Goal: Transaction & Acquisition: Purchase product/service

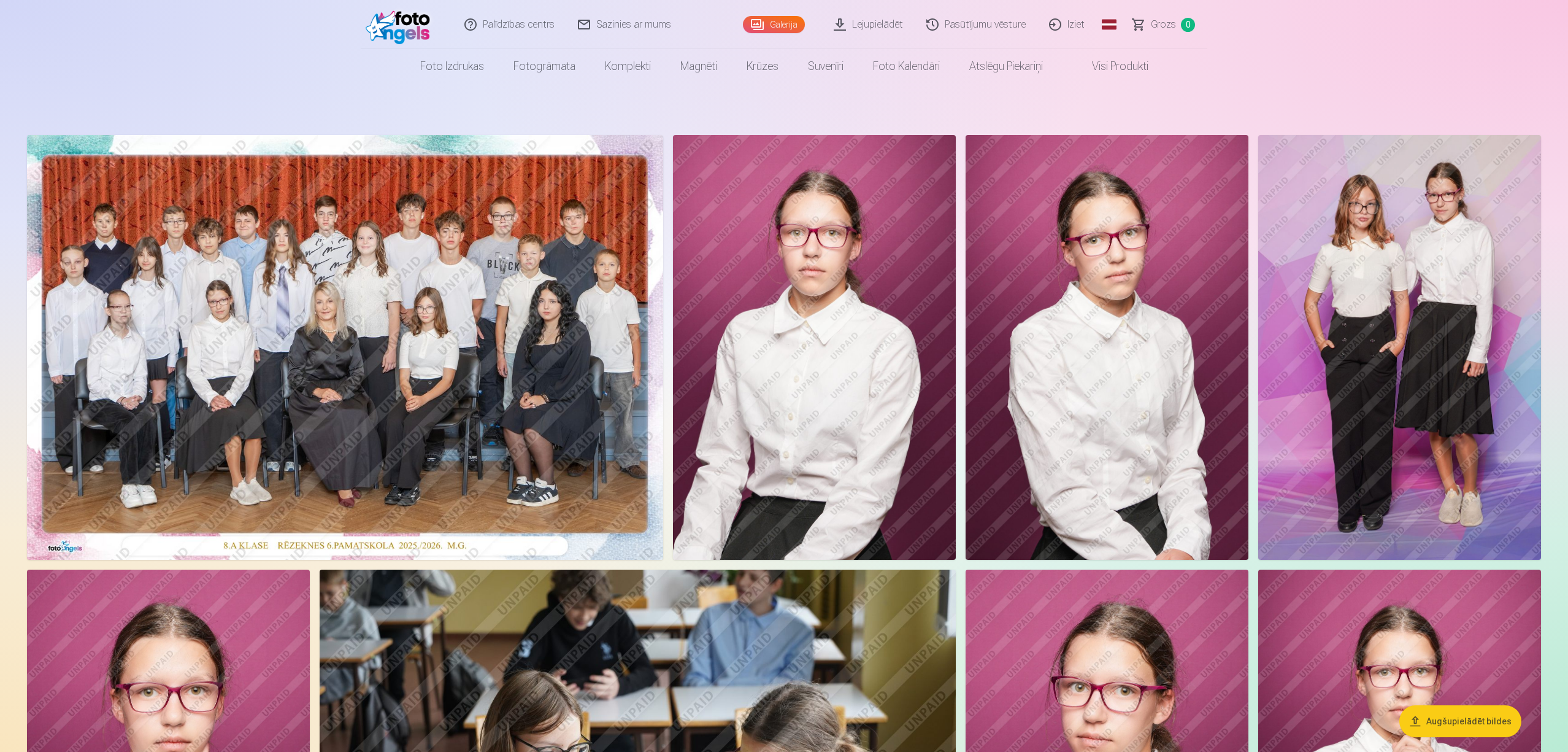
click at [319, 388] on img at bounding box center [345, 347] width 636 height 425
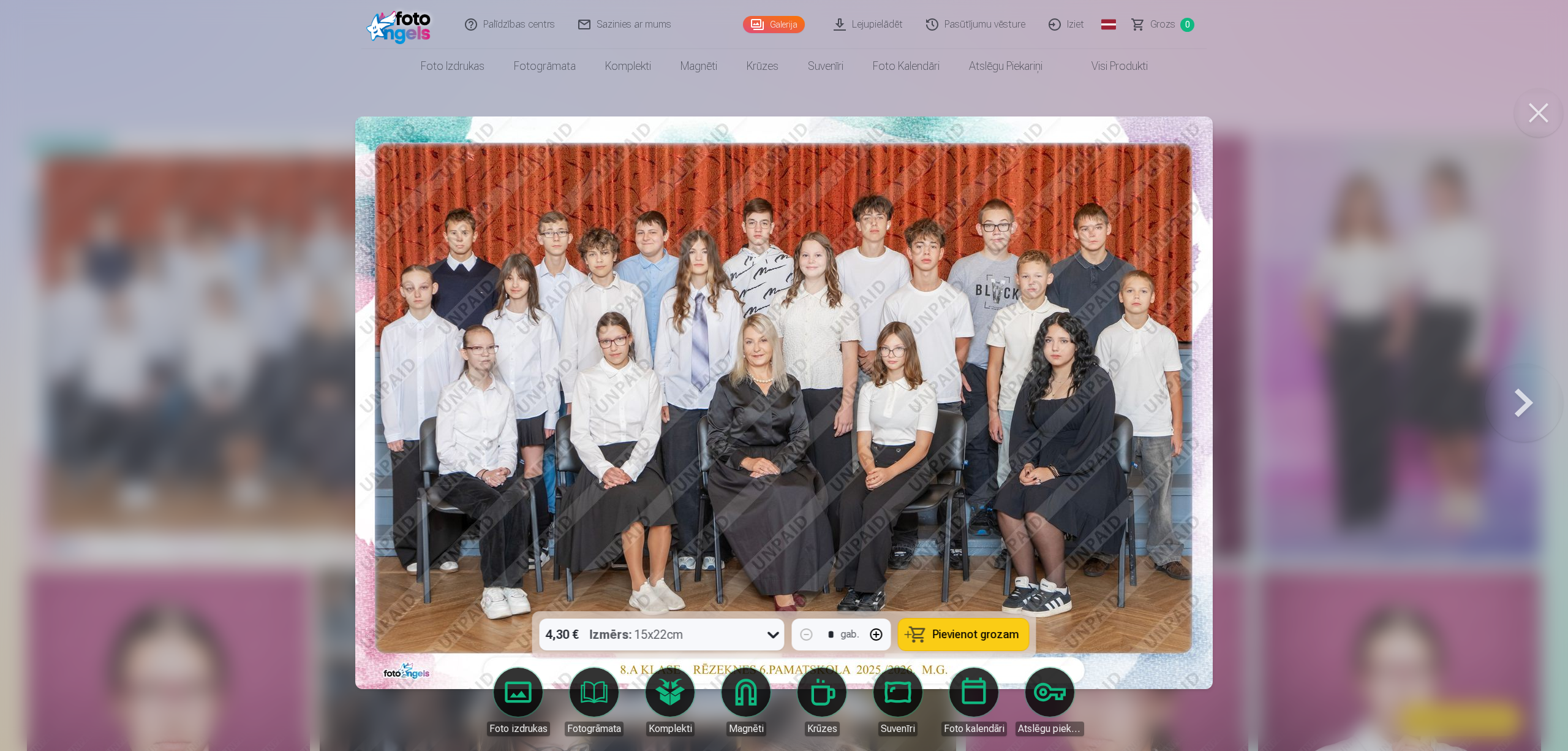
click at [958, 629] on span "Pievienot grozam" at bounding box center [975, 634] width 87 height 11
click at [1551, 119] on button at bounding box center [1539, 113] width 49 height 49
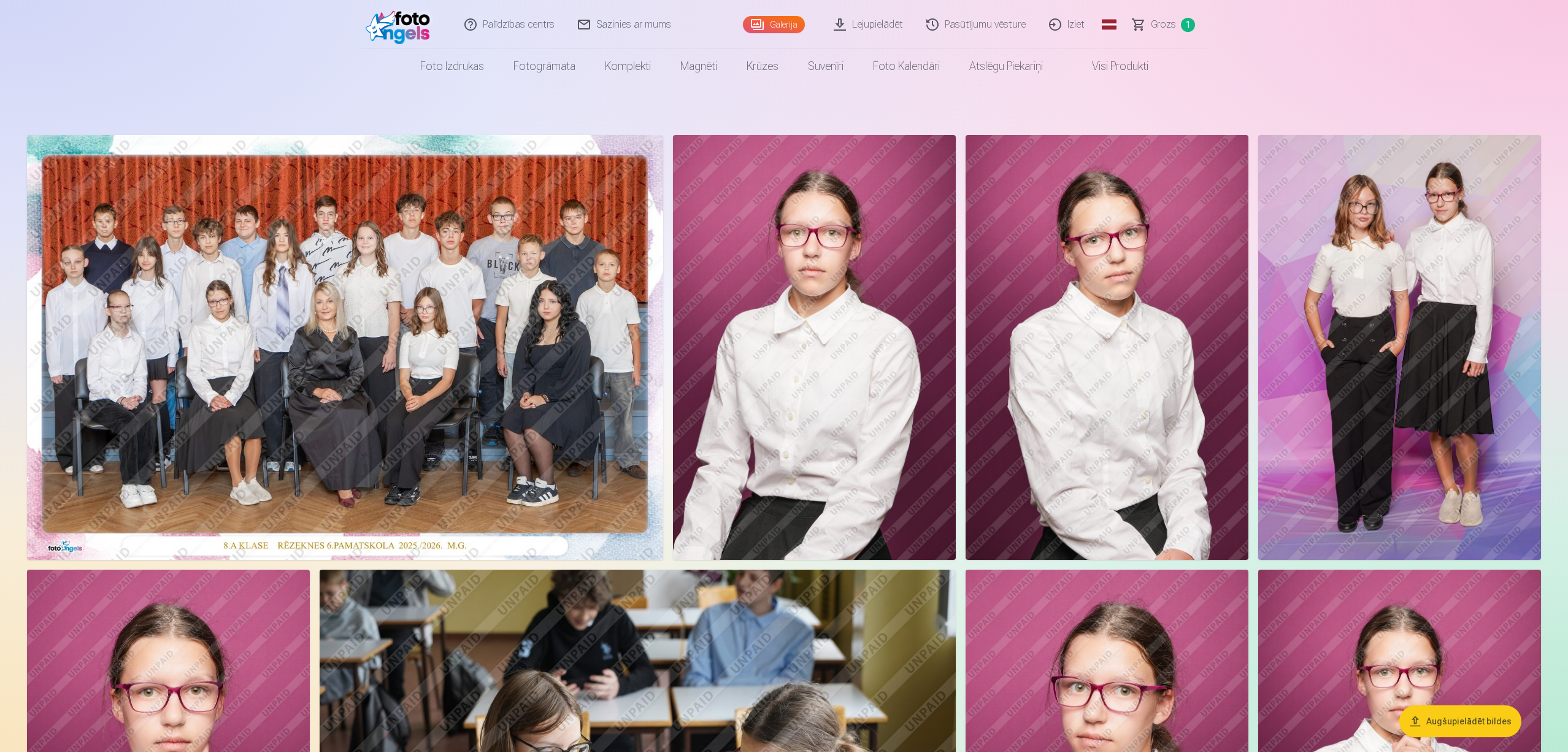
click at [1373, 368] on img at bounding box center [1400, 347] width 282 height 425
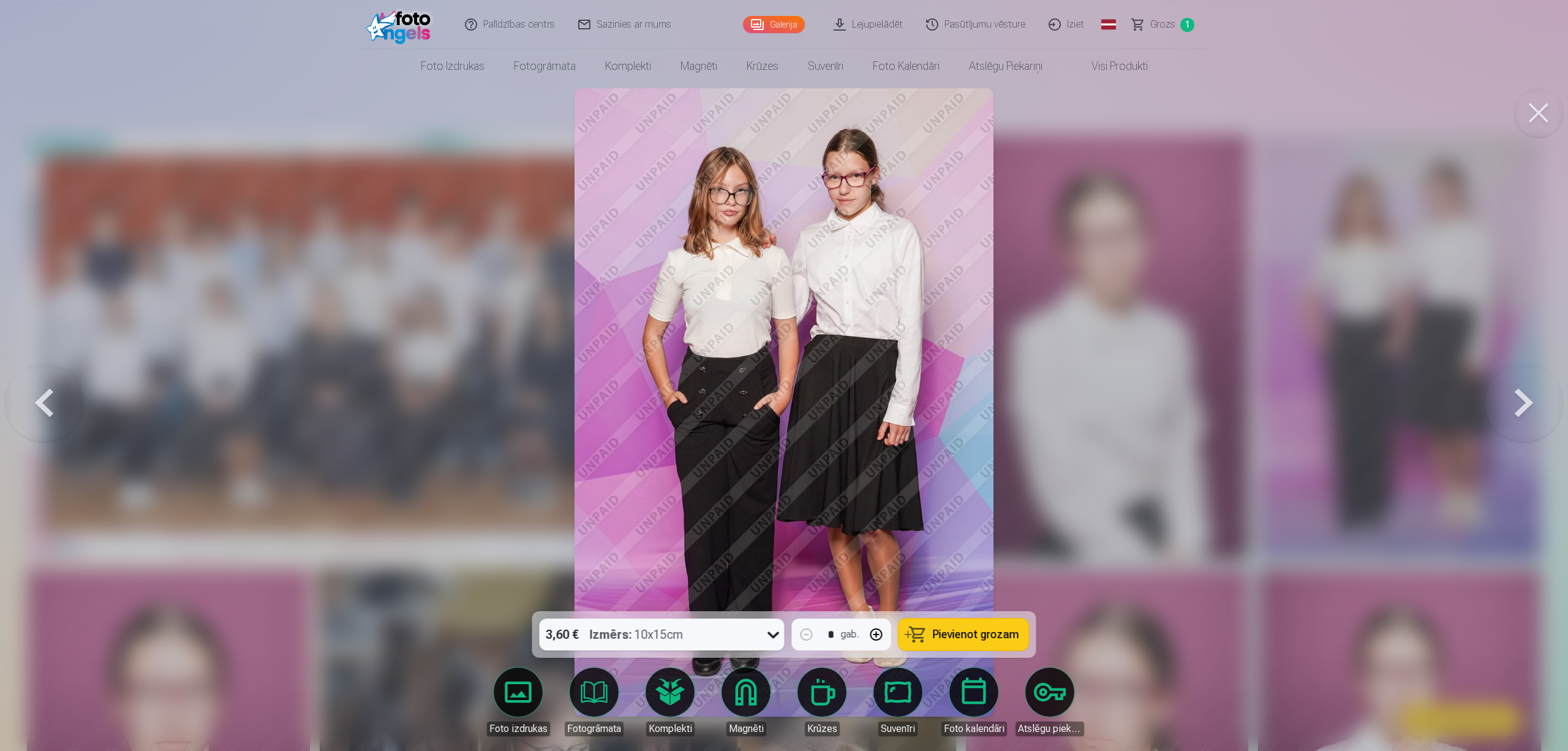
click at [958, 630] on span "Pievienot grozam" at bounding box center [975, 634] width 87 height 11
click at [1539, 106] on button at bounding box center [1539, 113] width 49 height 49
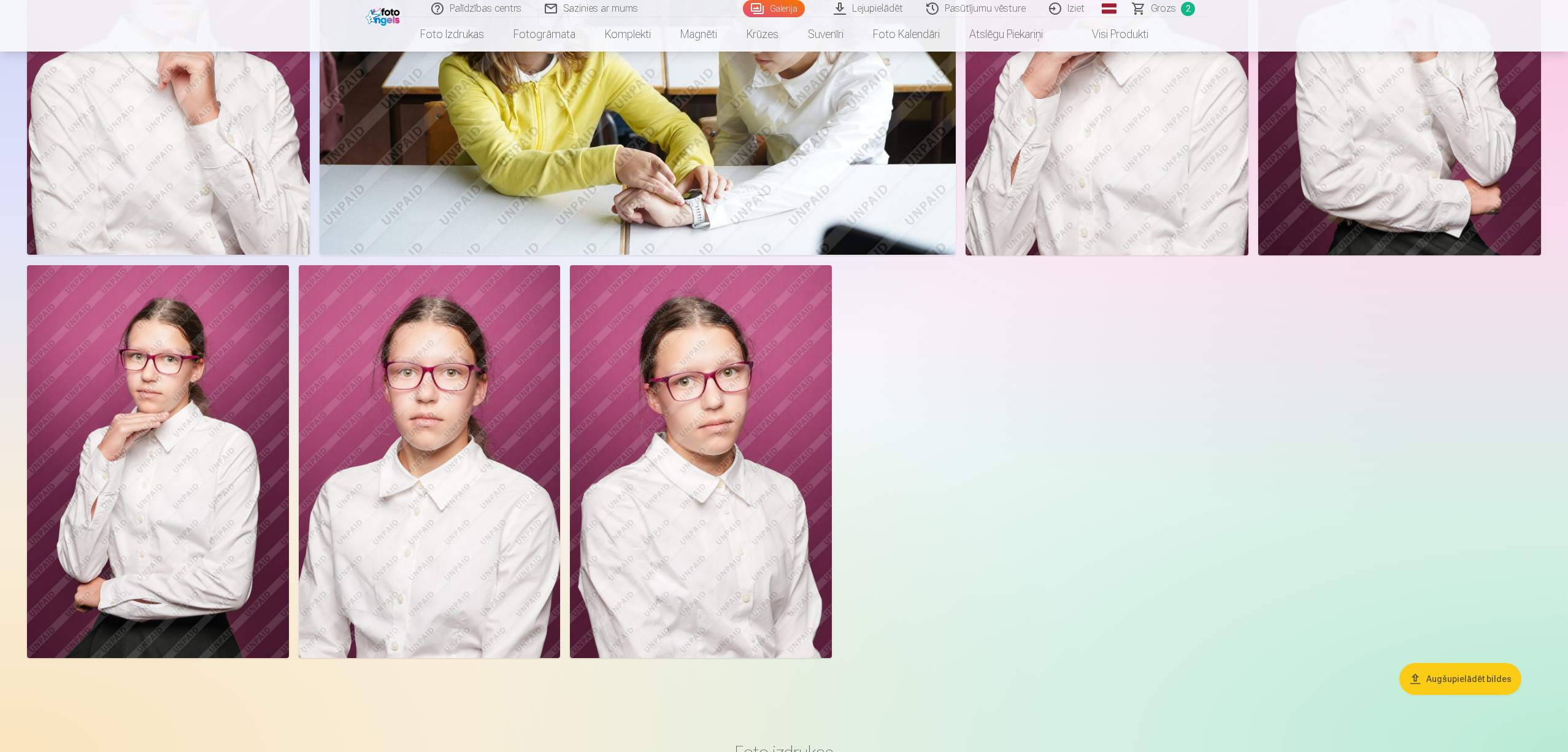
scroll to position [818, 0]
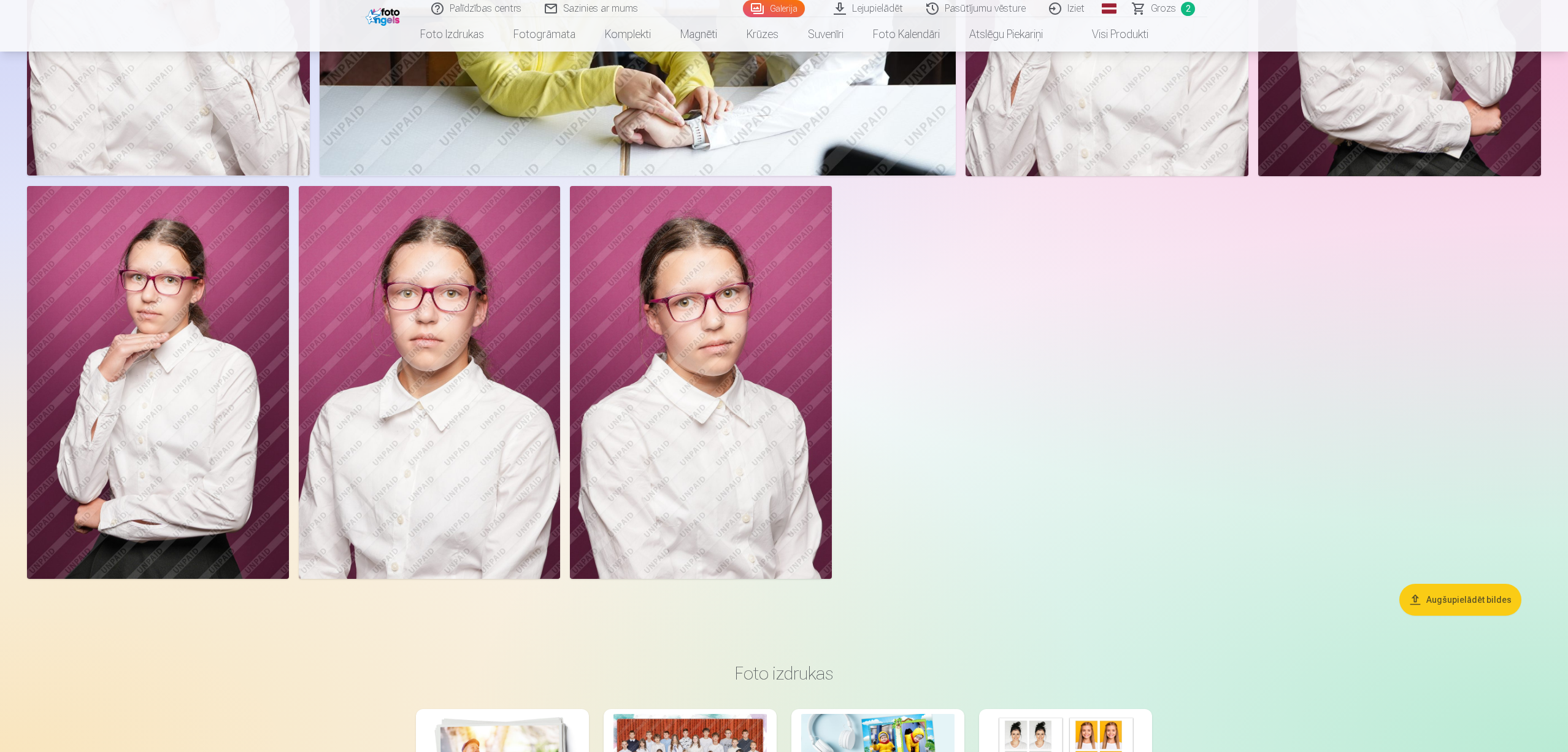
click at [444, 433] on img at bounding box center [429, 382] width 262 height 393
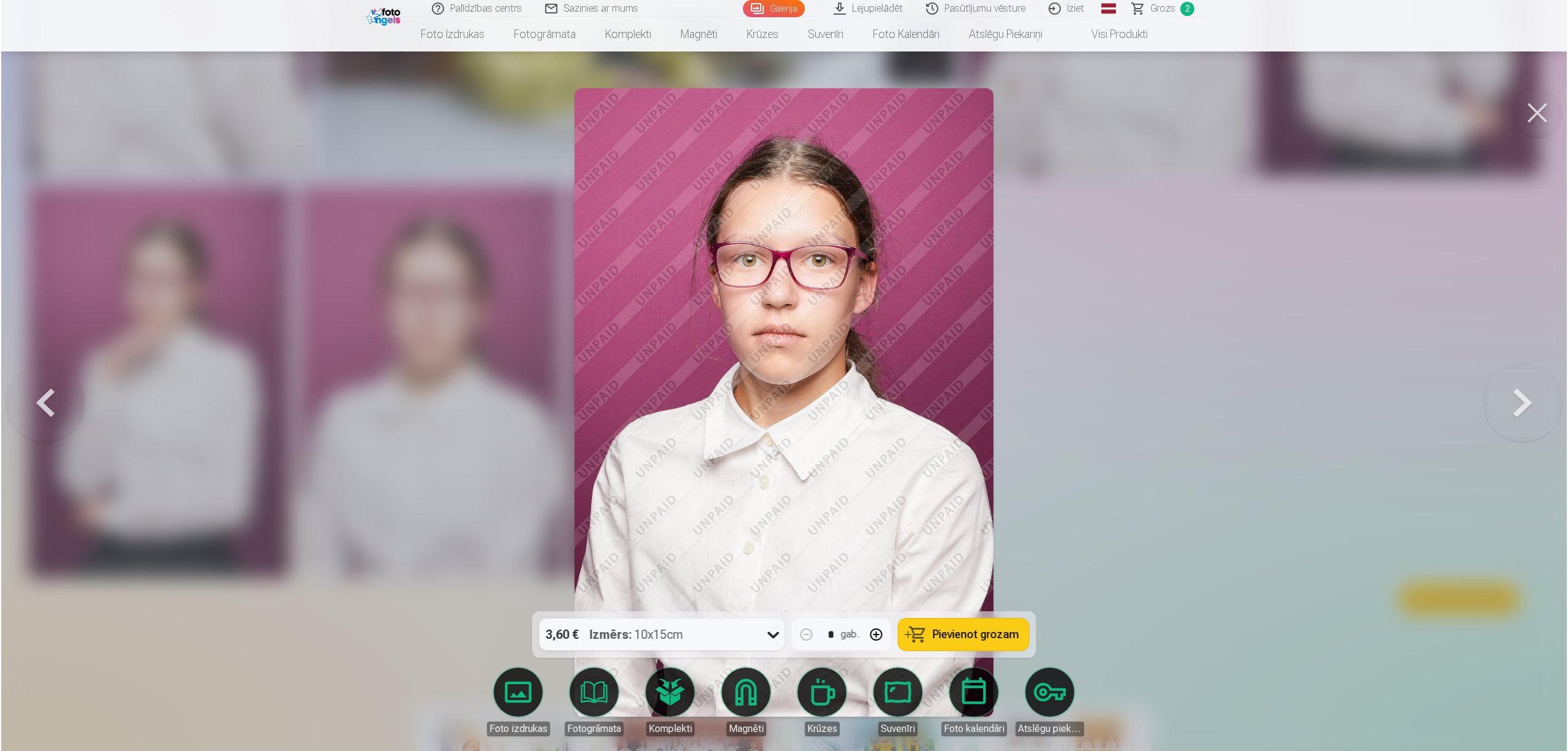
scroll to position [818, 0]
click at [995, 629] on span "Pievienot grozam" at bounding box center [975, 634] width 87 height 11
click at [1225, 514] on div at bounding box center [784, 375] width 1568 height 751
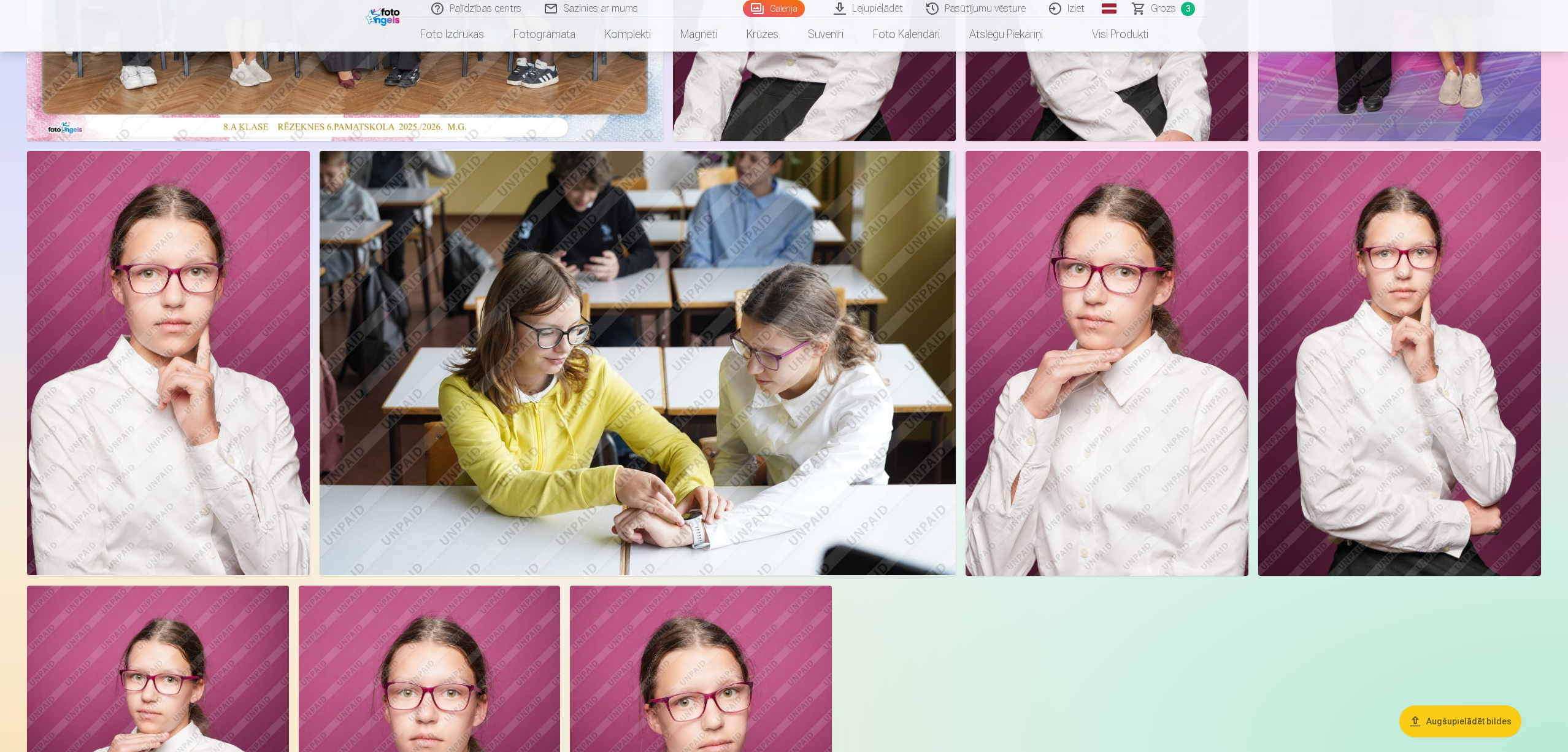
scroll to position [327, 0]
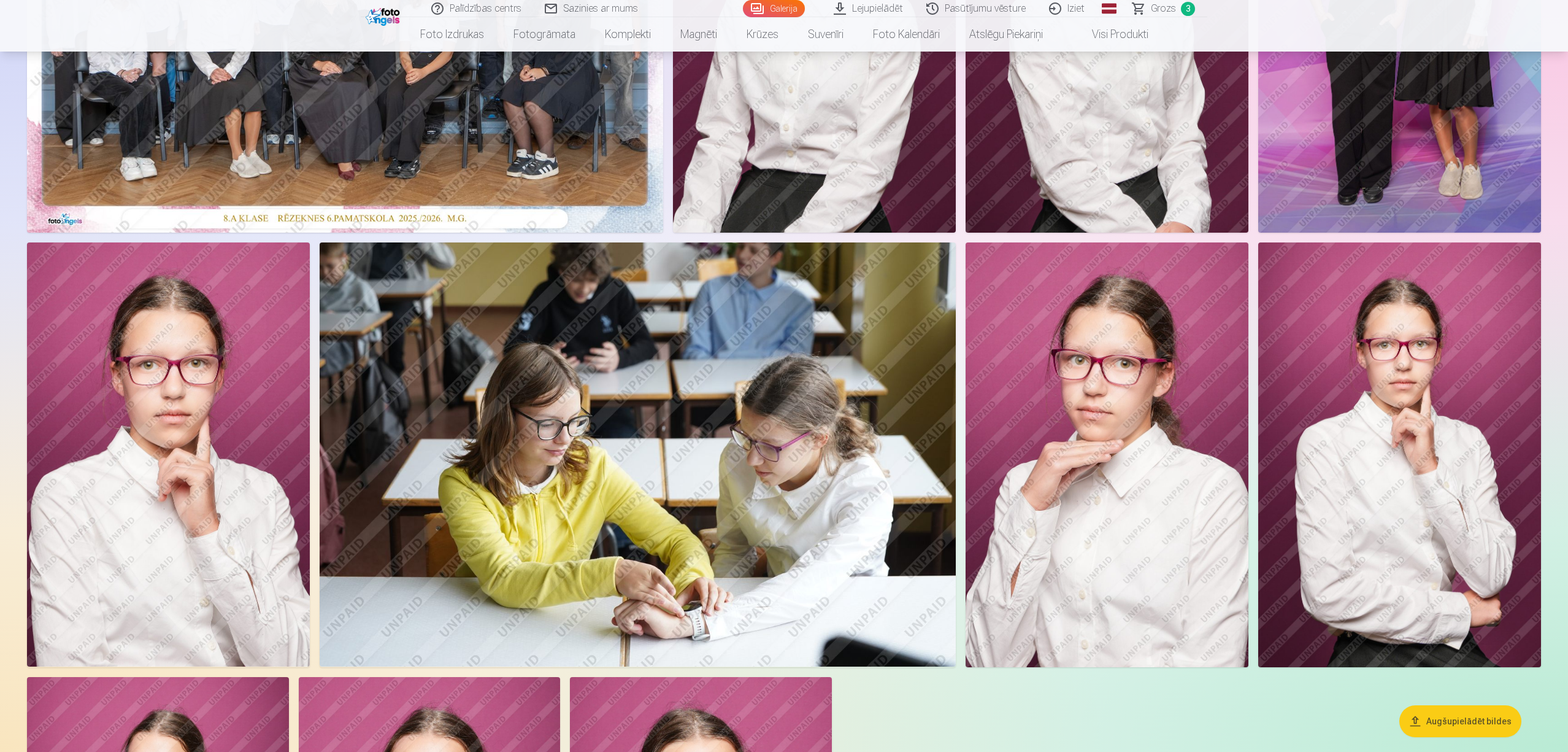
click at [832, 412] on img at bounding box center [638, 454] width 636 height 424
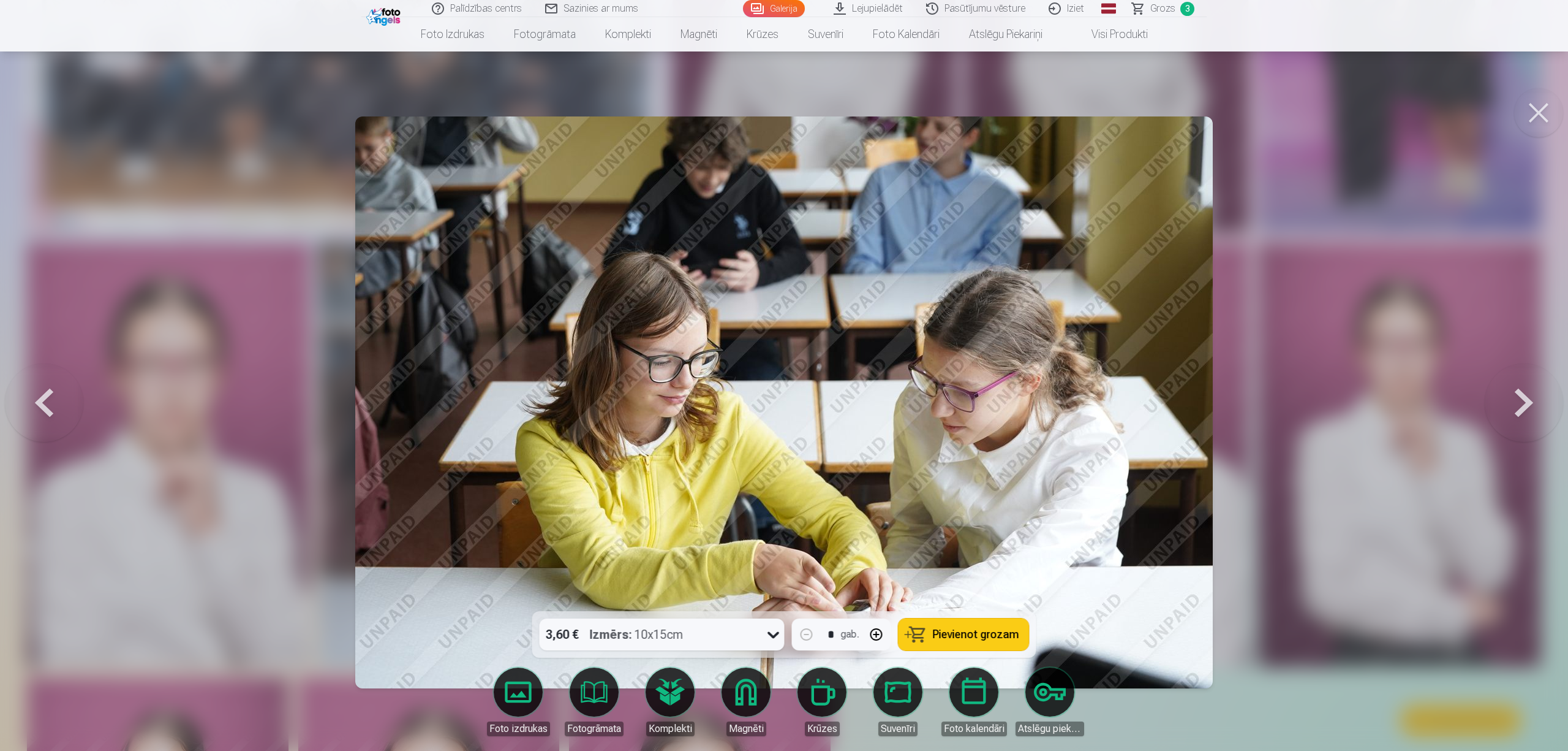
click at [983, 640] on span "Pievienot grozam" at bounding box center [975, 634] width 87 height 11
click at [1541, 106] on button at bounding box center [1539, 113] width 49 height 49
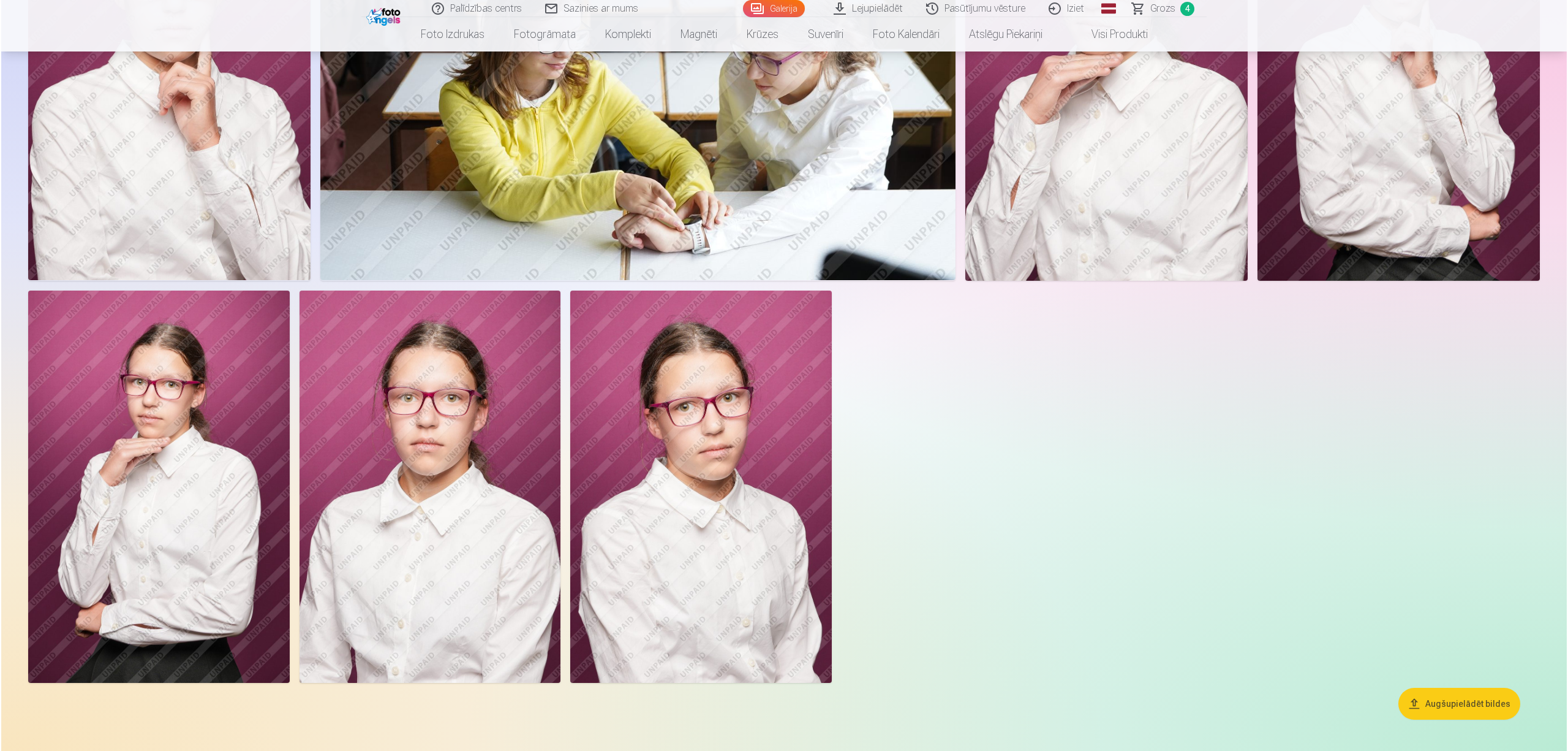
scroll to position [572, 0]
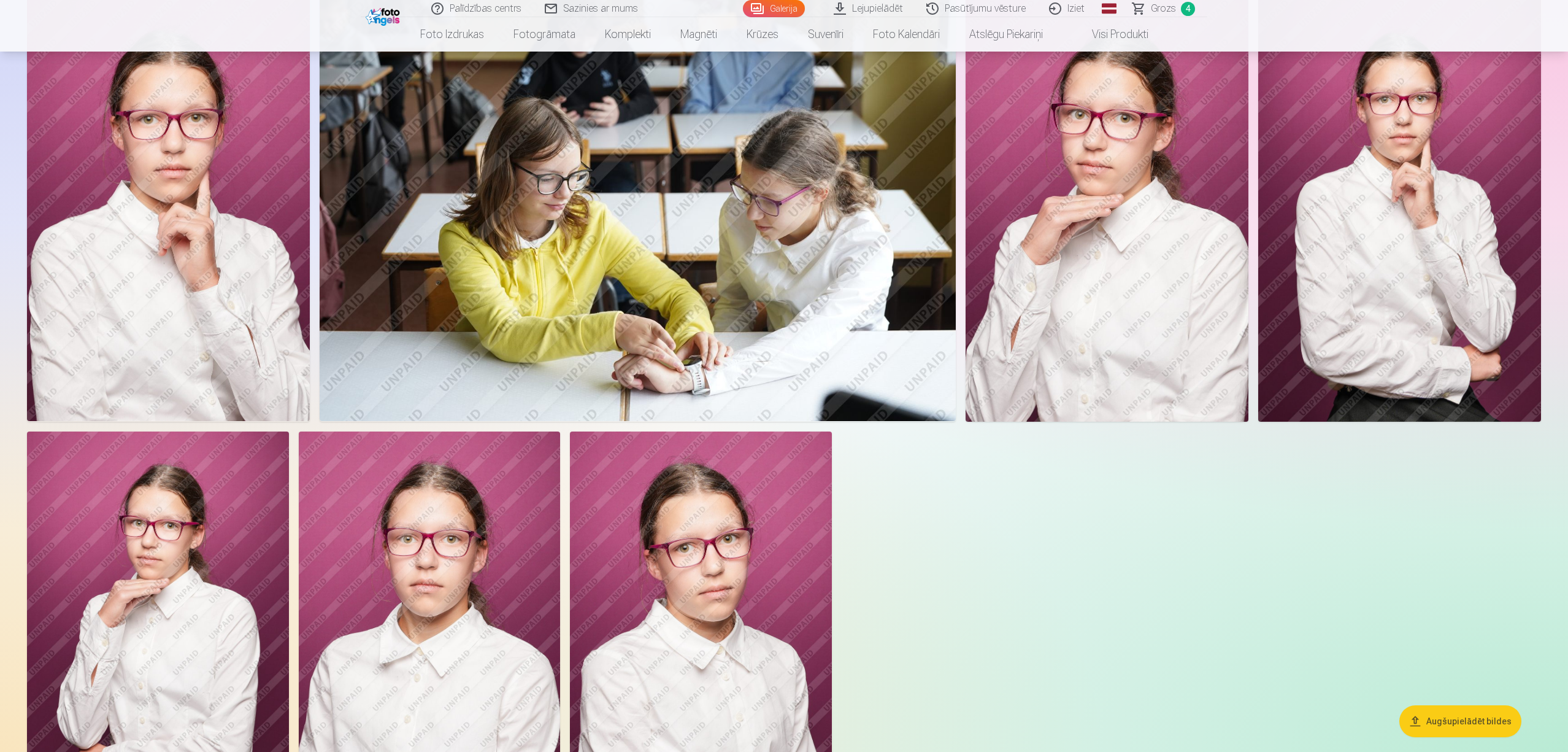
click at [211, 221] on img at bounding box center [168, 209] width 282 height 424
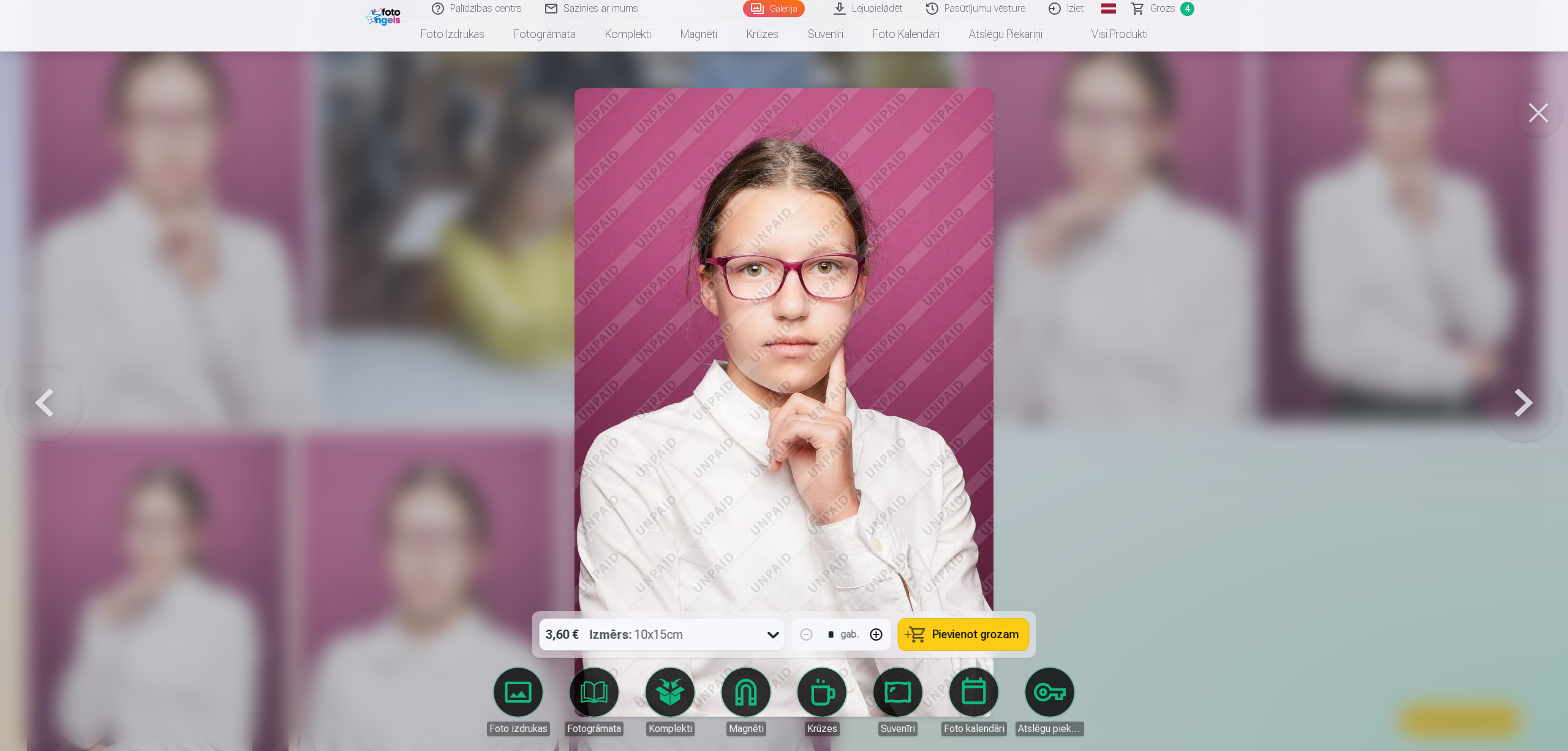
click at [988, 636] on span "Pievienot grozam" at bounding box center [975, 634] width 87 height 11
click at [1326, 603] on div at bounding box center [784, 375] width 1568 height 751
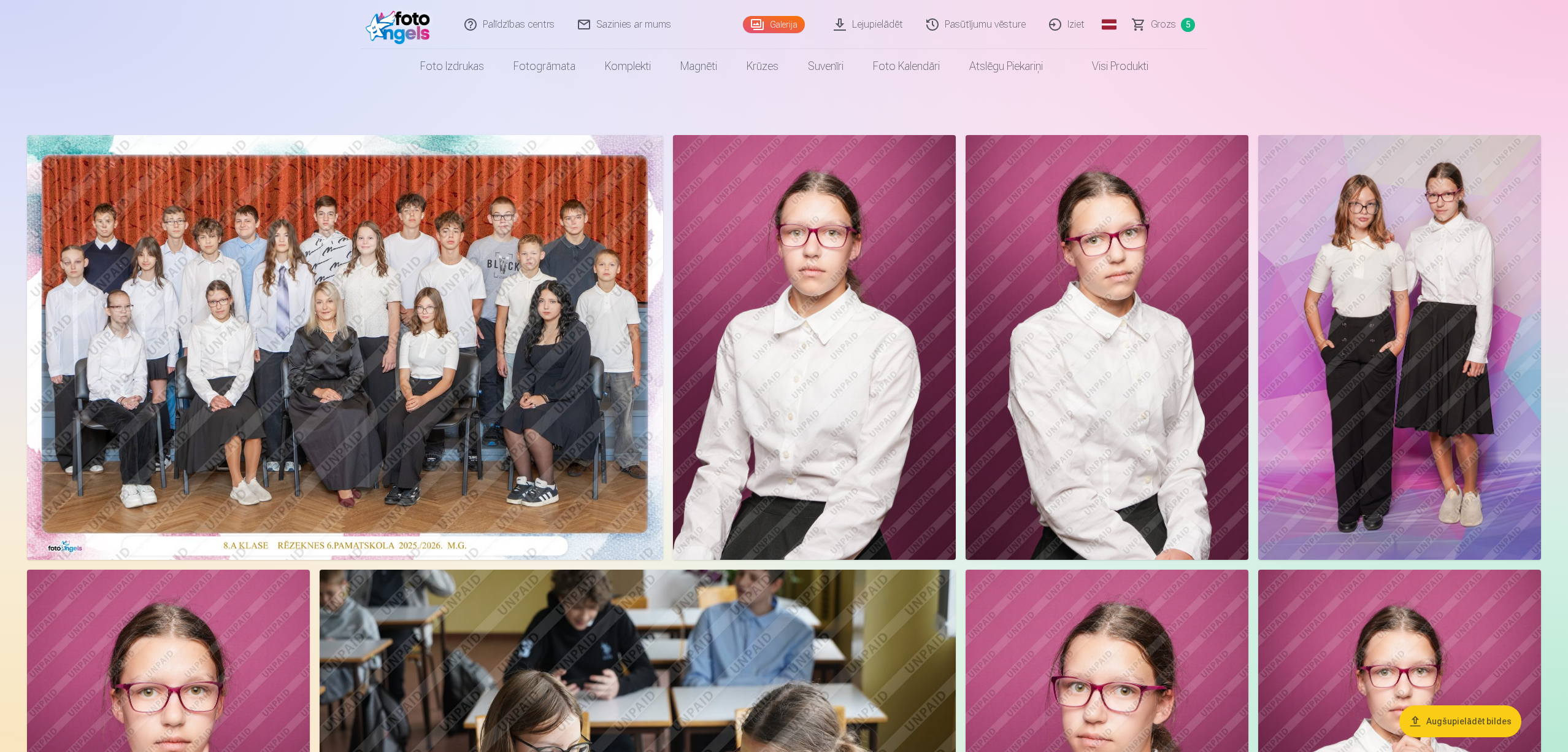
click at [1192, 29] on span "5" at bounding box center [1188, 25] width 14 height 14
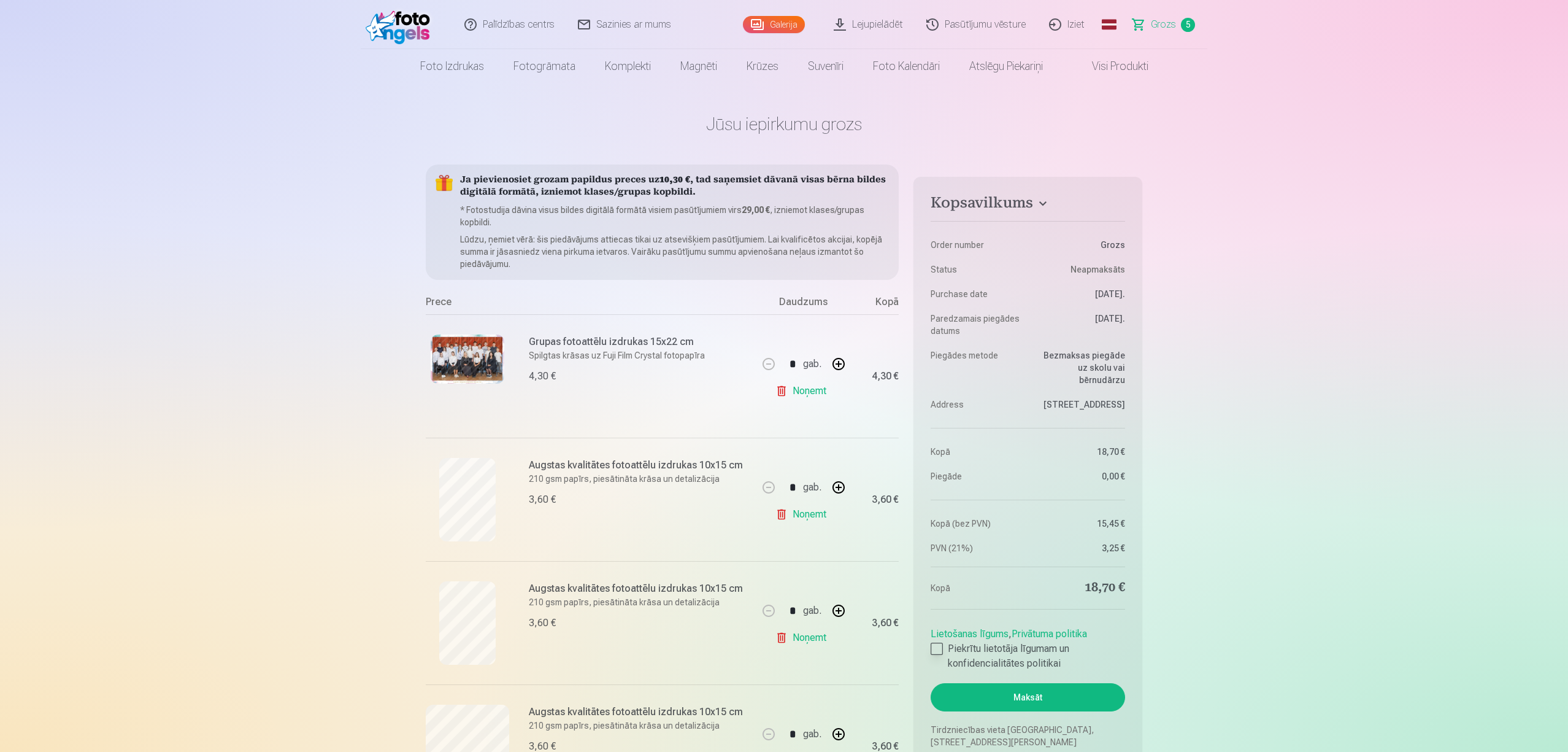
click at [941, 652] on div at bounding box center [937, 649] width 13 height 13
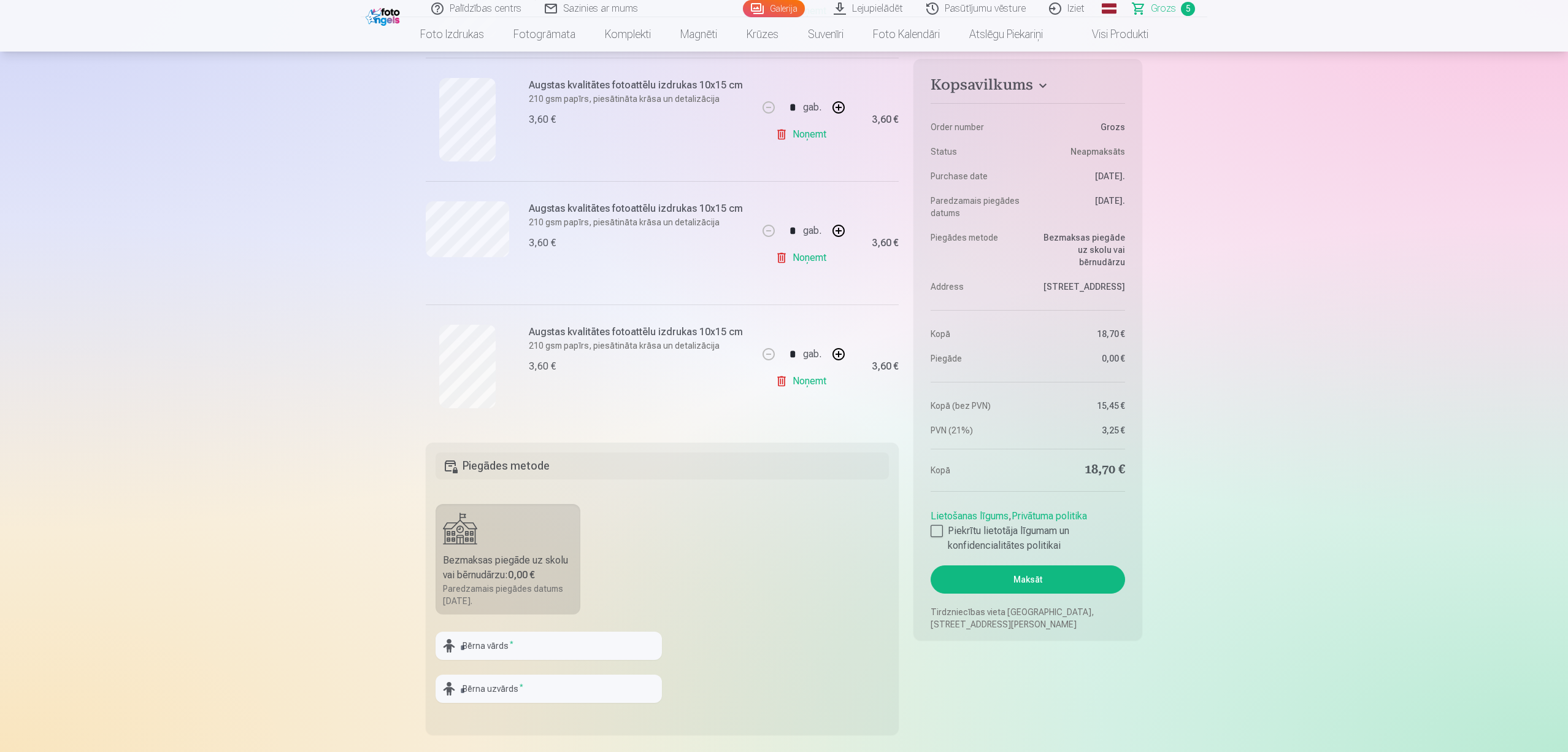
scroll to position [655, 0]
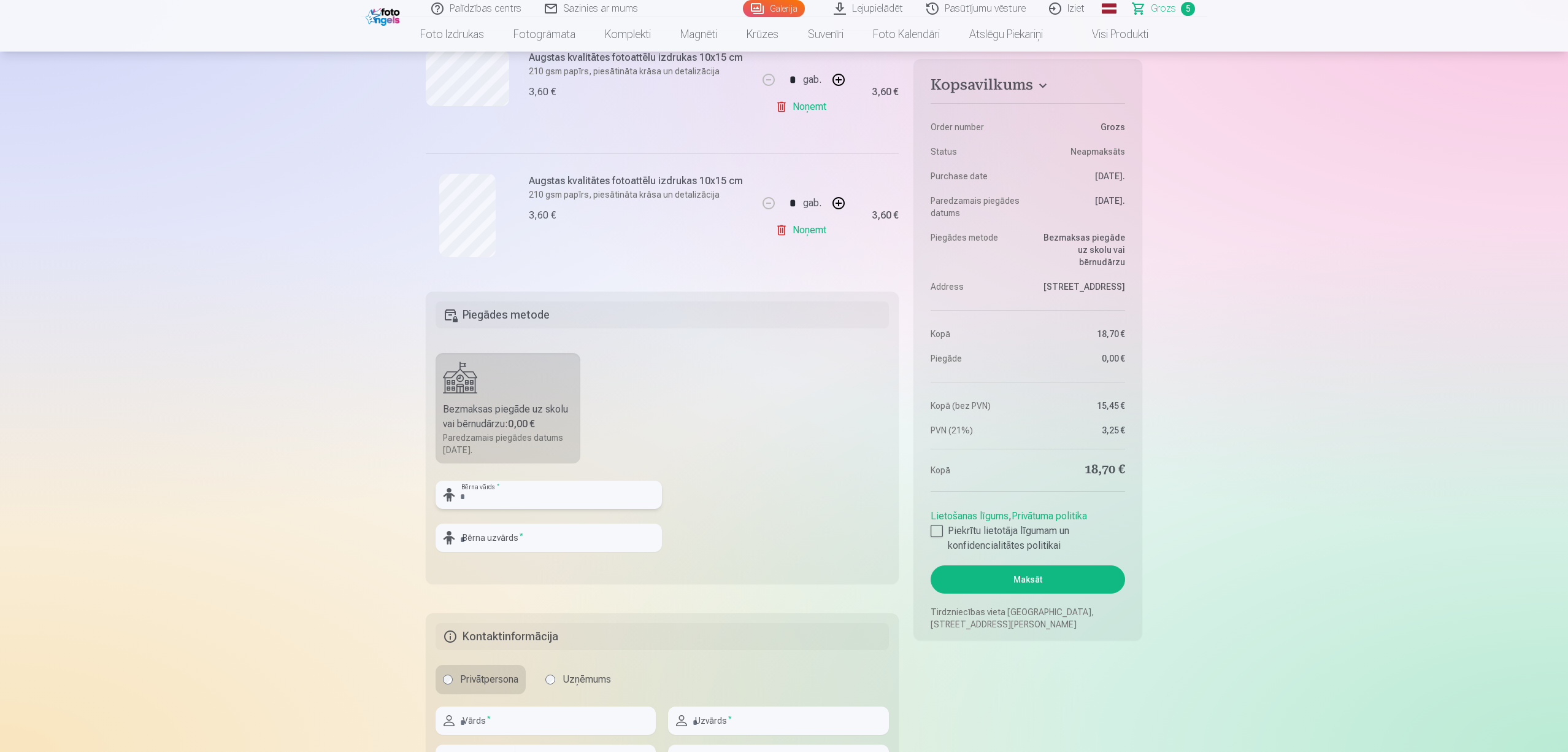
click at [506, 502] on input "text" at bounding box center [548, 494] width 226 height 29
type input "*****"
click at [491, 541] on input "text" at bounding box center [548, 537] width 226 height 29
type input "********"
click at [766, 655] on fieldset "Kontaktinformācija Privātpersona Uzņēmums Vārds * Uzvārds * Valsts * Telefona n…" at bounding box center [662, 703] width 473 height 179
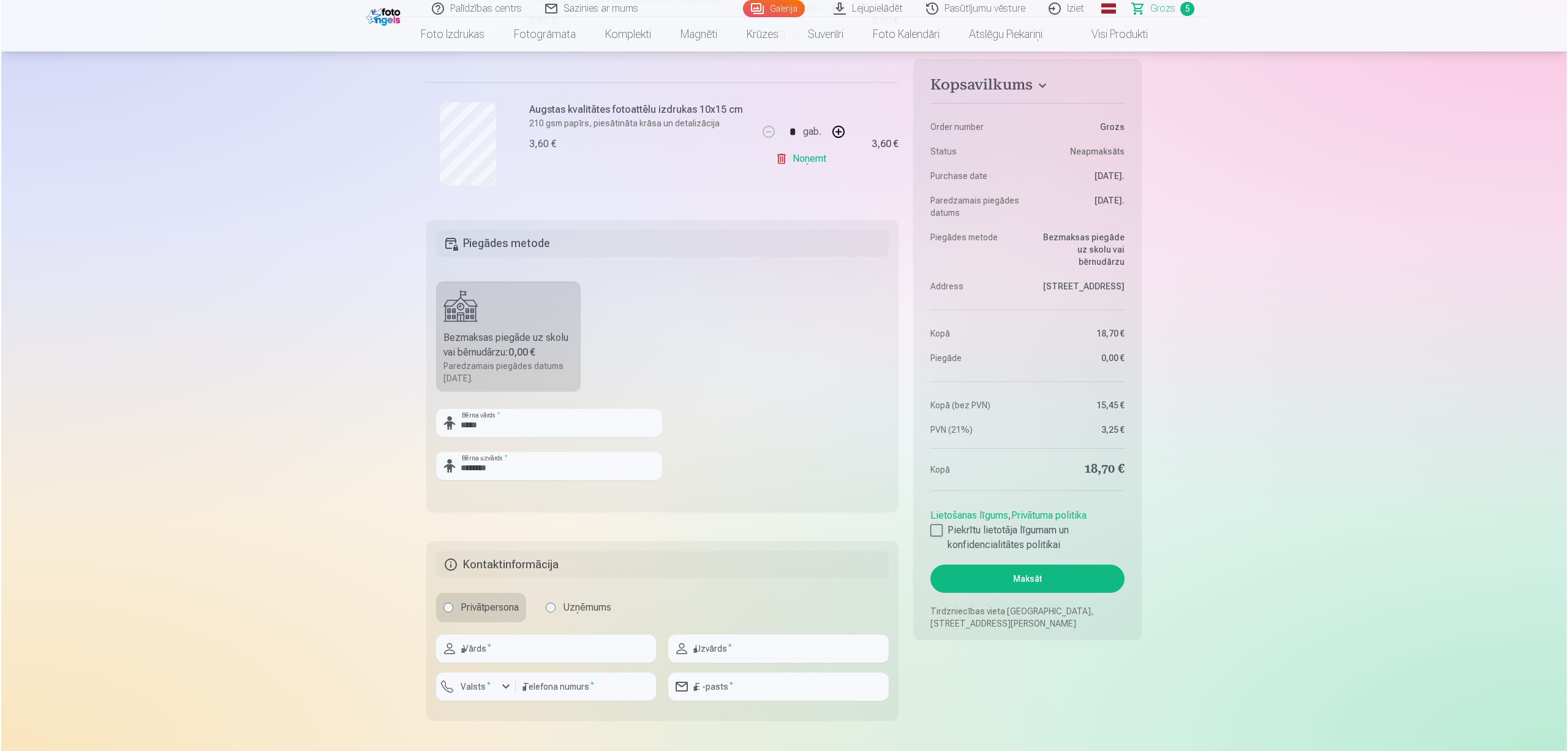
scroll to position [817, 0]
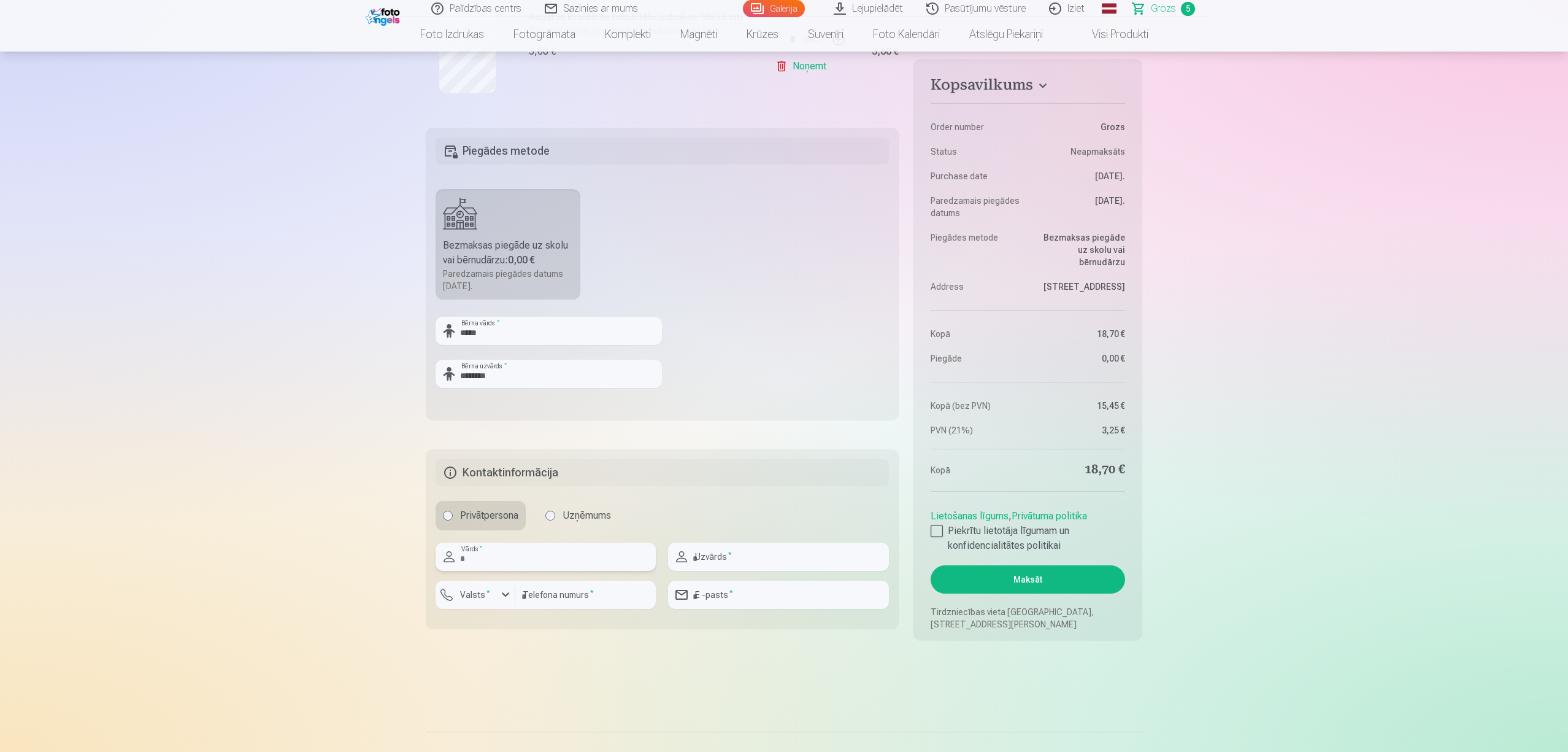
click at [517, 553] on input "text" at bounding box center [545, 557] width 220 height 29
type input "*****"
type input "********"
type input "**********"
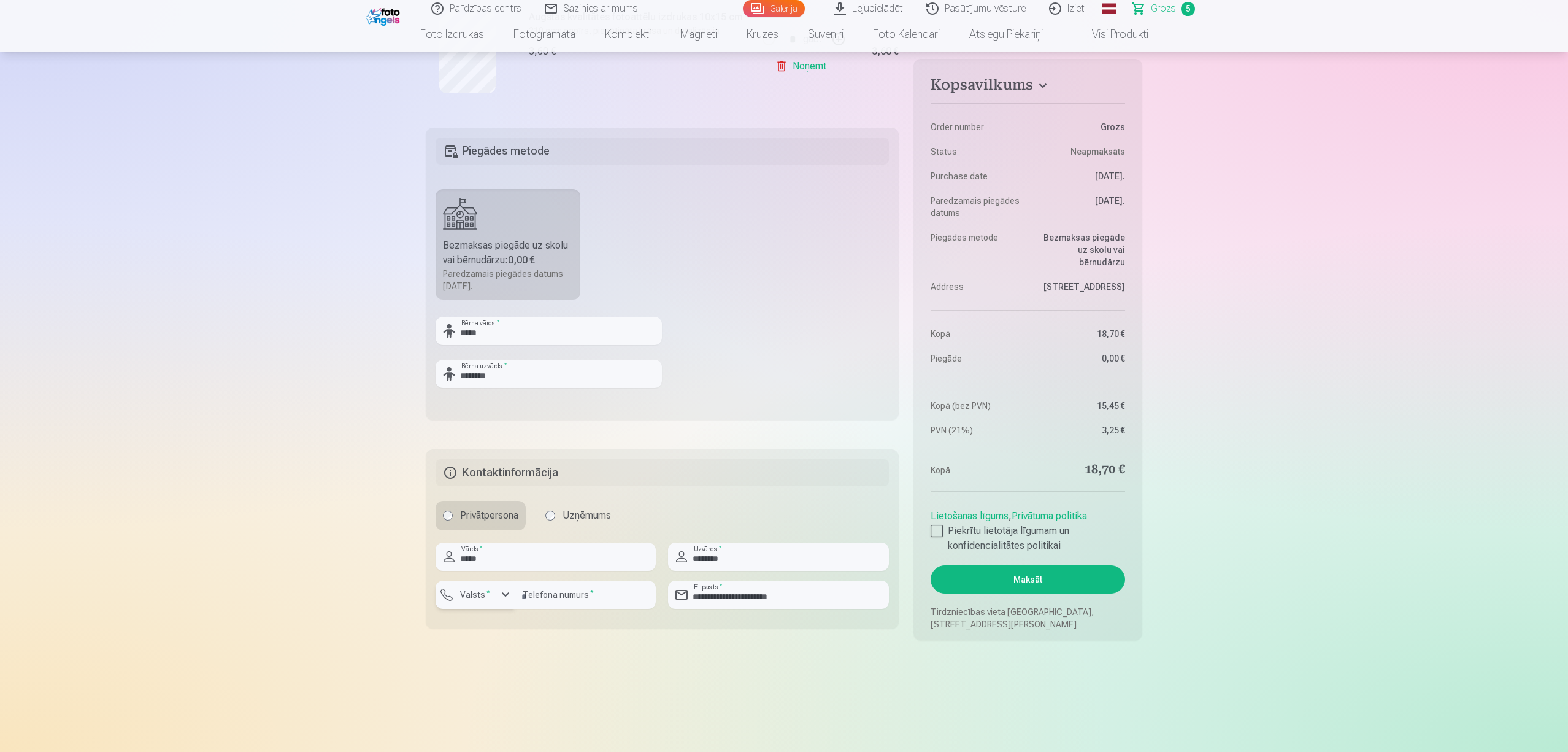
click at [475, 600] on label "Valsts *" at bounding box center [475, 595] width 40 height 13
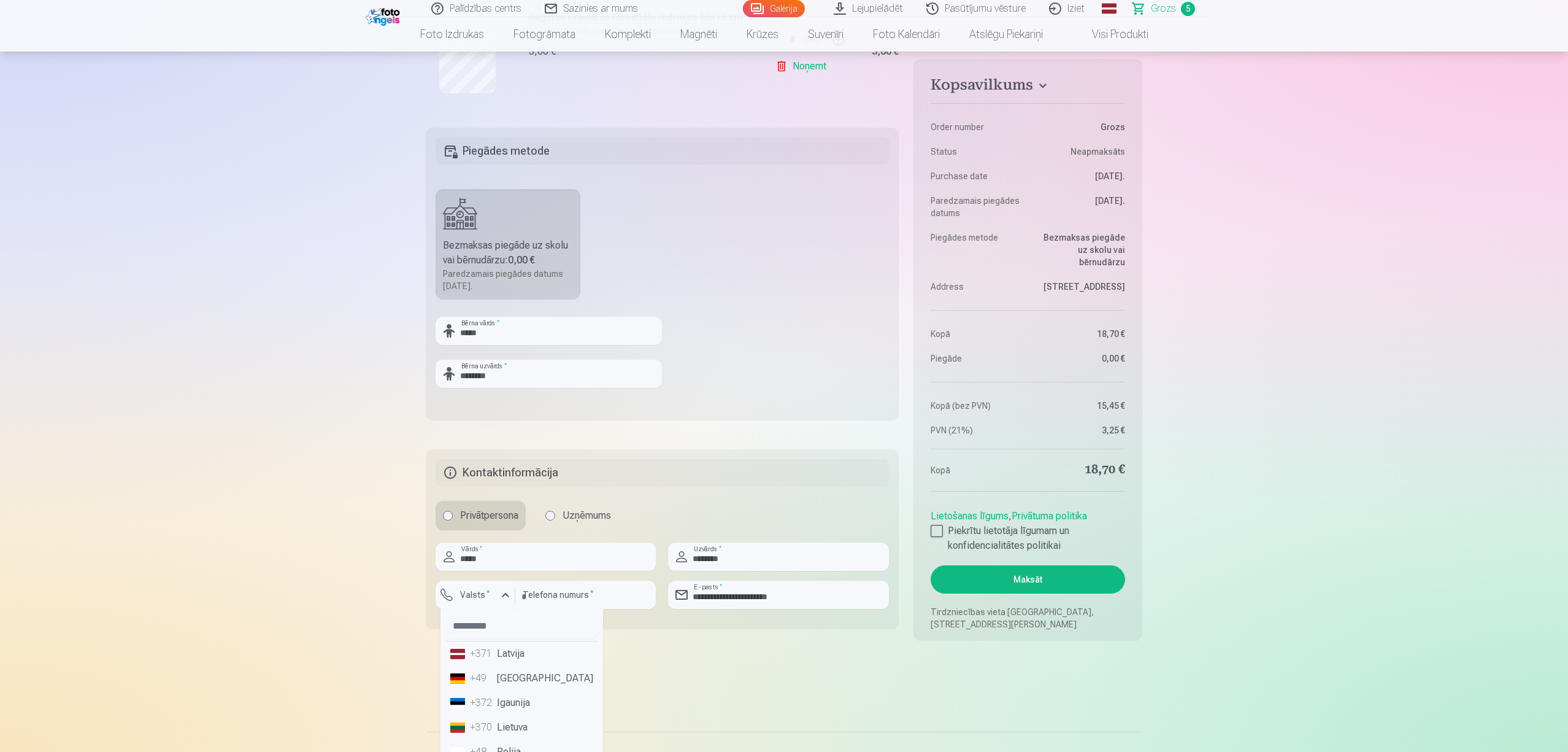
click at [498, 661] on li "+371 Latvija" at bounding box center [521, 653] width 153 height 24
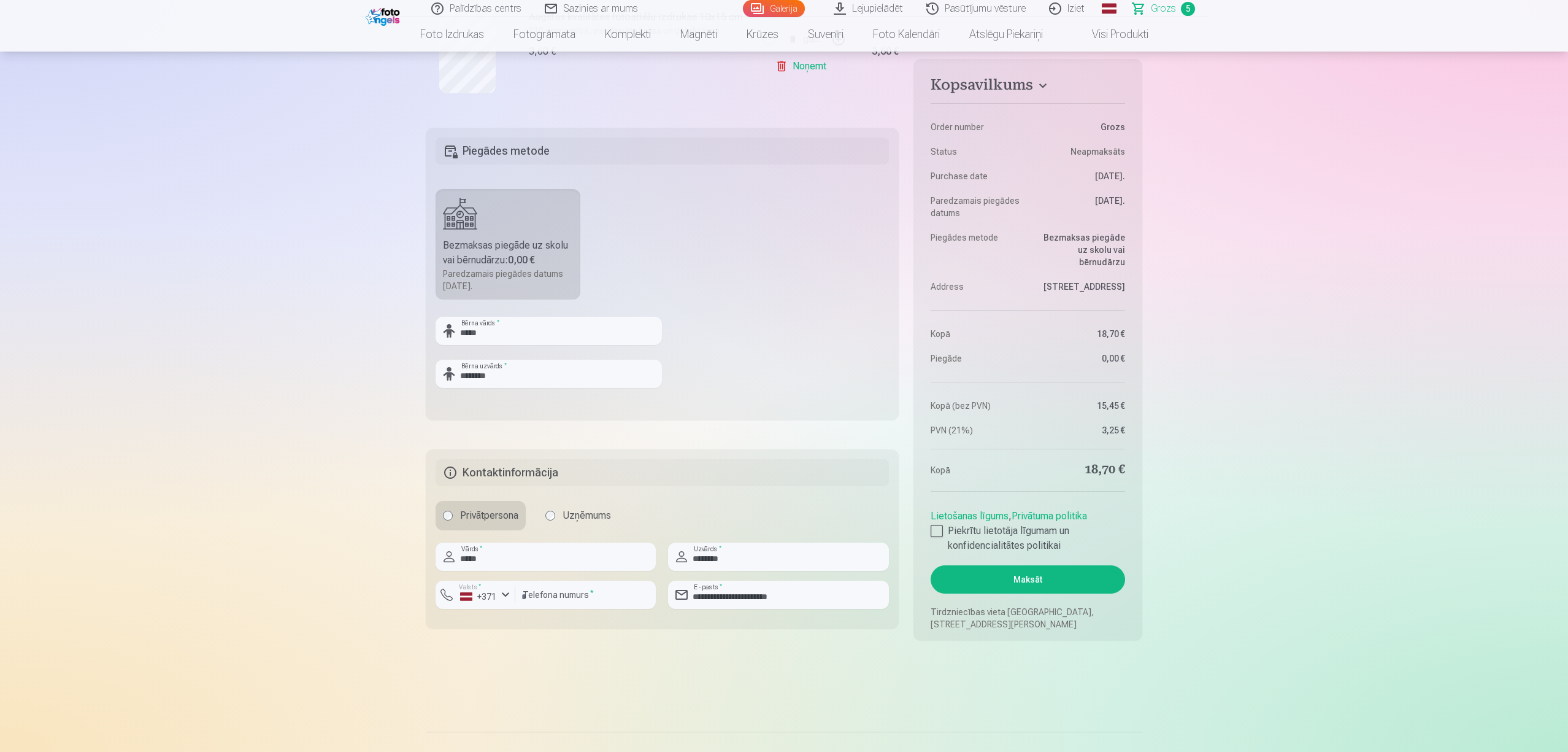
click at [995, 580] on button "Maksāt" at bounding box center [1028, 579] width 195 height 29
